Goal: Browse casually

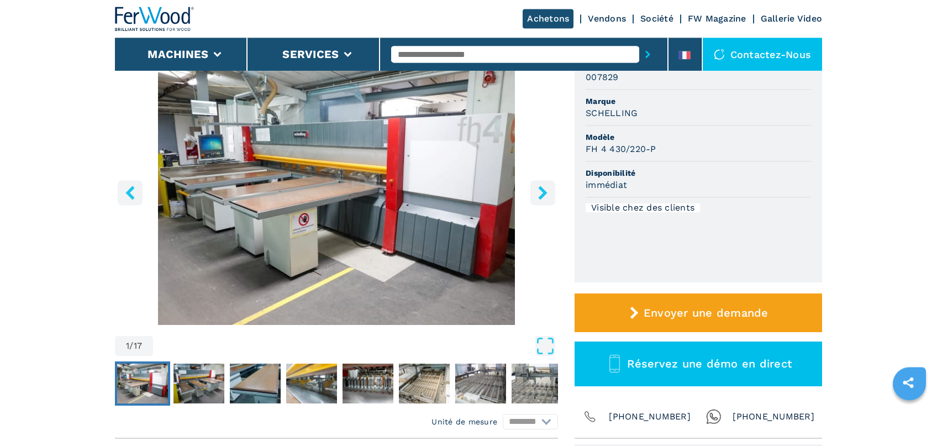
scroll to position [59, 0]
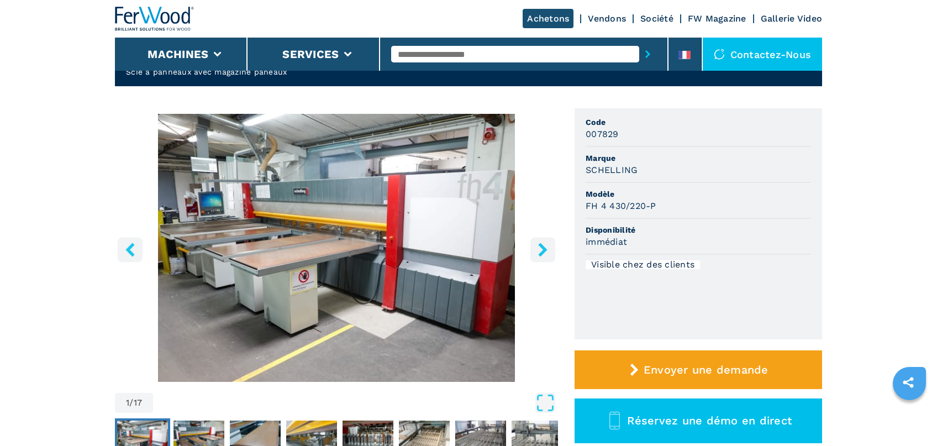
click at [545, 247] on icon "right-button" at bounding box center [543, 250] width 14 height 14
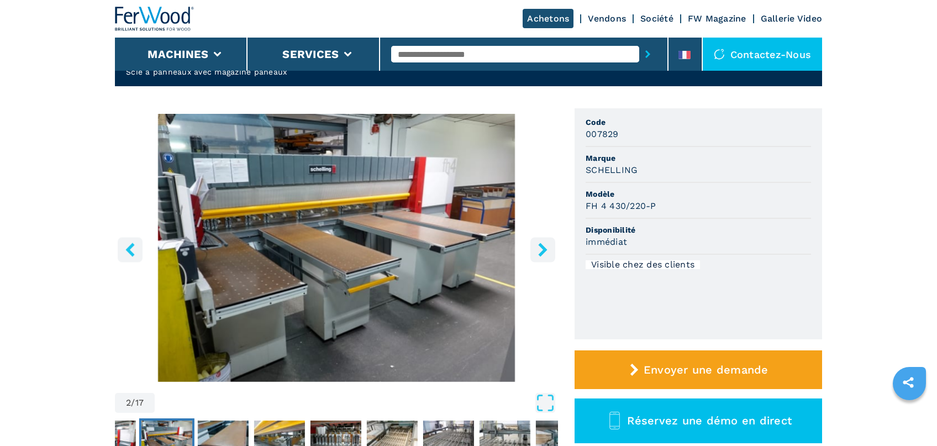
click at [545, 247] on icon "right-button" at bounding box center [543, 250] width 14 height 14
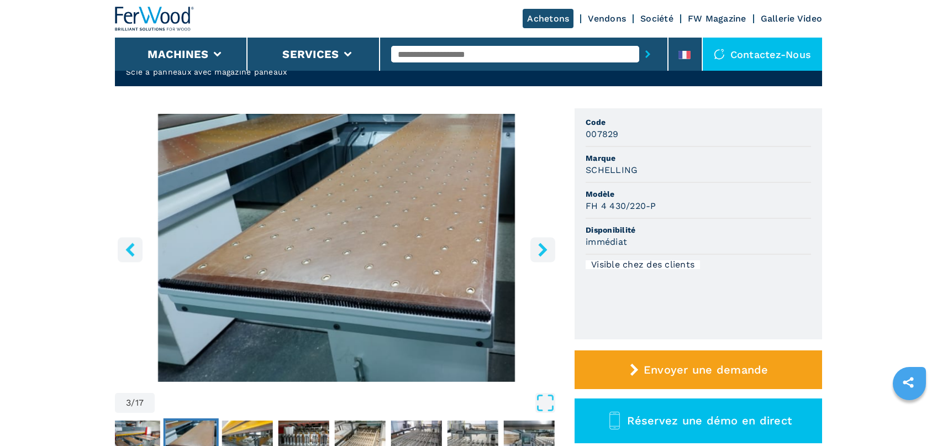
click at [545, 247] on icon "right-button" at bounding box center [543, 250] width 14 height 14
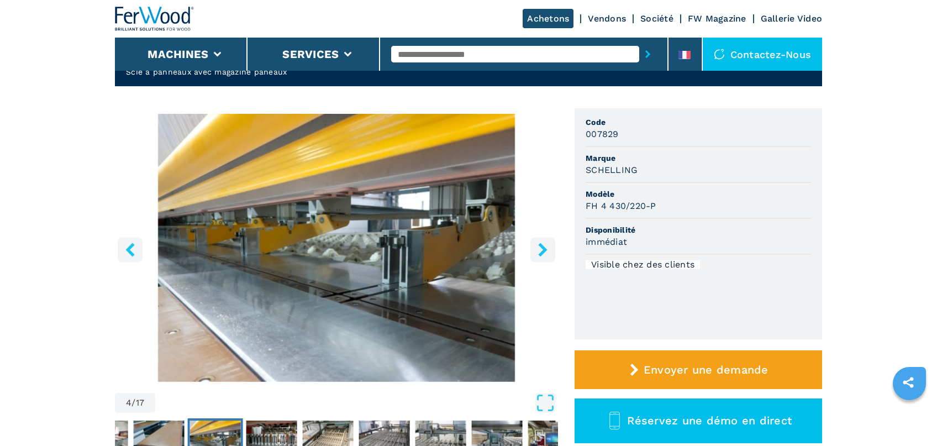
click at [545, 247] on icon "right-button" at bounding box center [543, 250] width 14 height 14
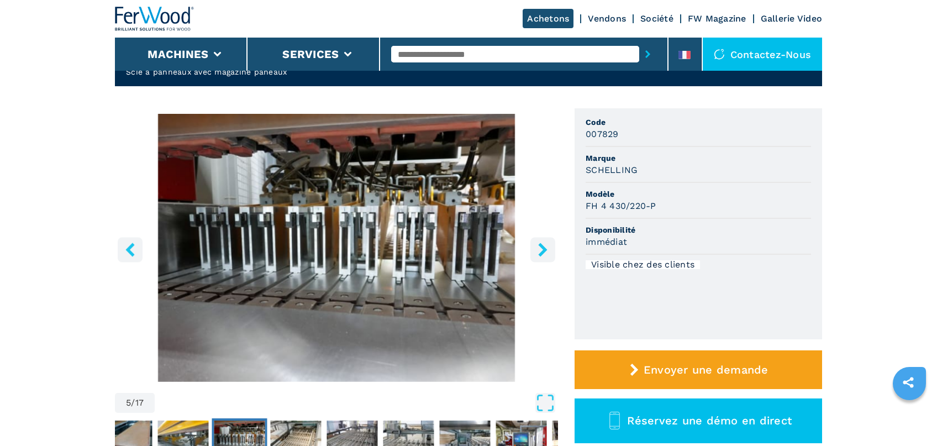
click at [545, 247] on icon "right-button" at bounding box center [543, 250] width 14 height 14
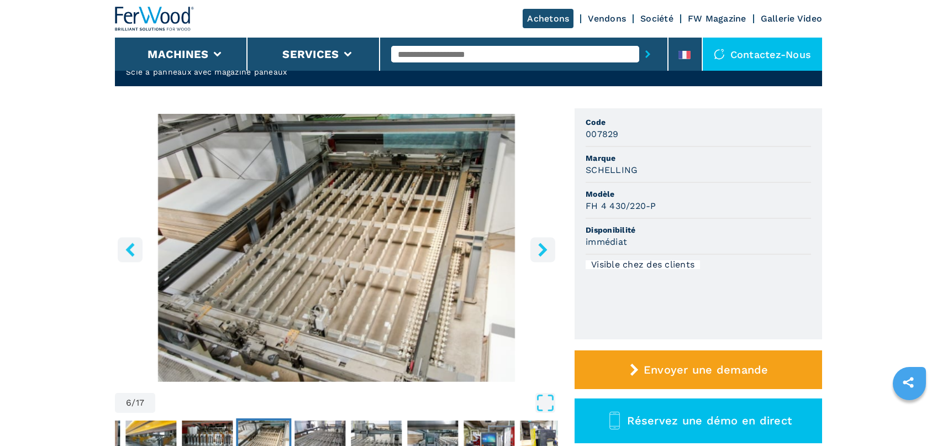
click at [545, 247] on icon "right-button" at bounding box center [543, 250] width 14 height 14
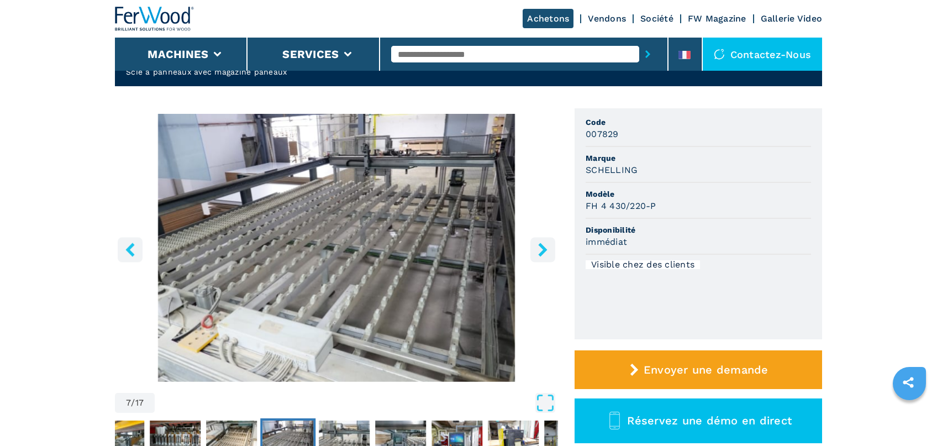
click at [545, 247] on icon "right-button" at bounding box center [543, 250] width 14 height 14
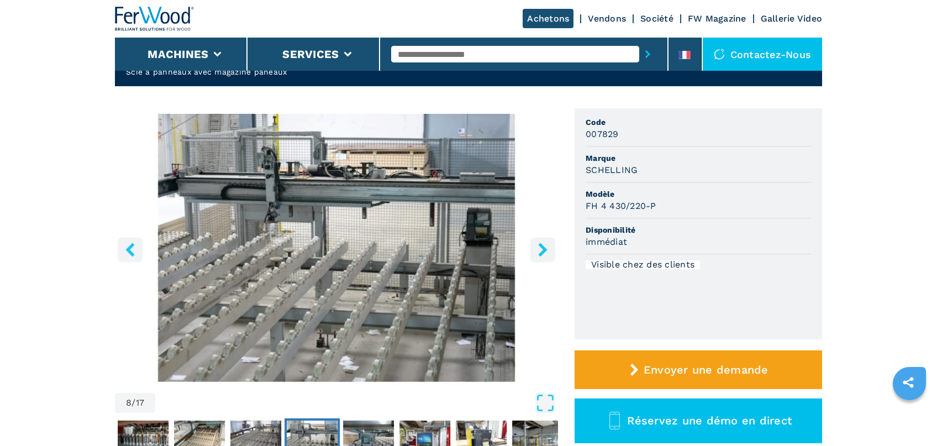
click at [545, 247] on icon "right-button" at bounding box center [543, 250] width 14 height 14
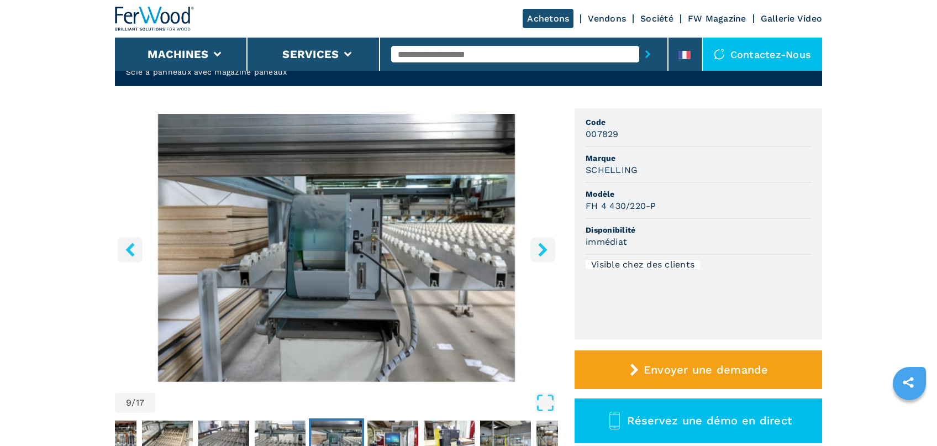
click at [545, 247] on icon "right-button" at bounding box center [543, 250] width 14 height 14
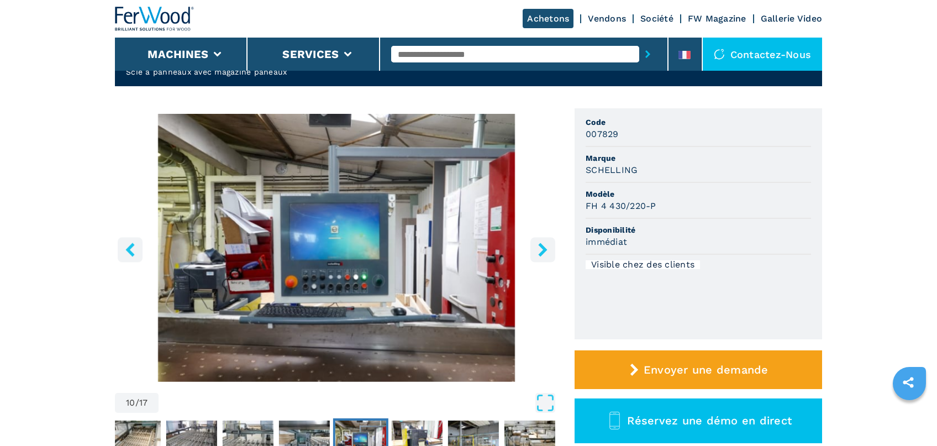
click at [545, 247] on icon "right-button" at bounding box center [543, 250] width 14 height 14
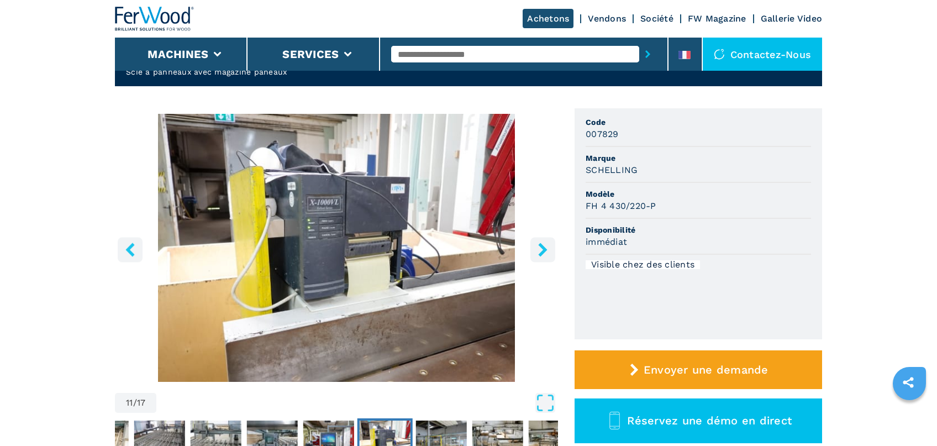
click at [545, 247] on icon "right-button" at bounding box center [543, 250] width 14 height 14
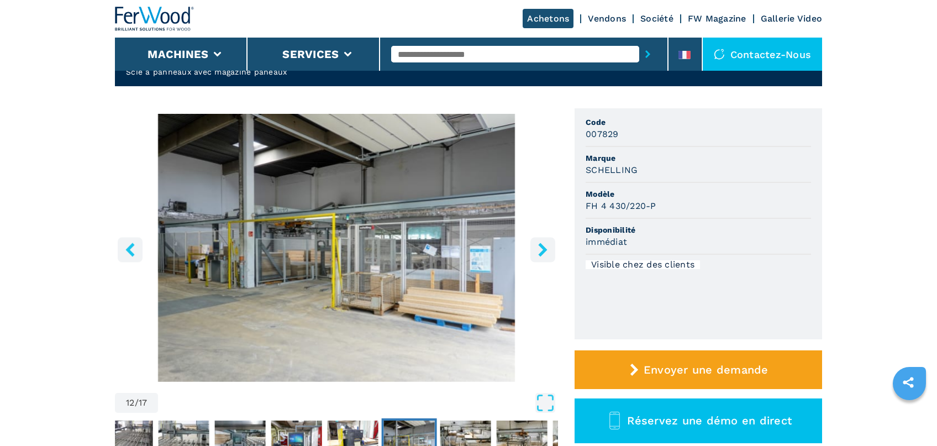
click at [545, 247] on icon "right-button" at bounding box center [543, 250] width 14 height 14
